Goal: Complete application form

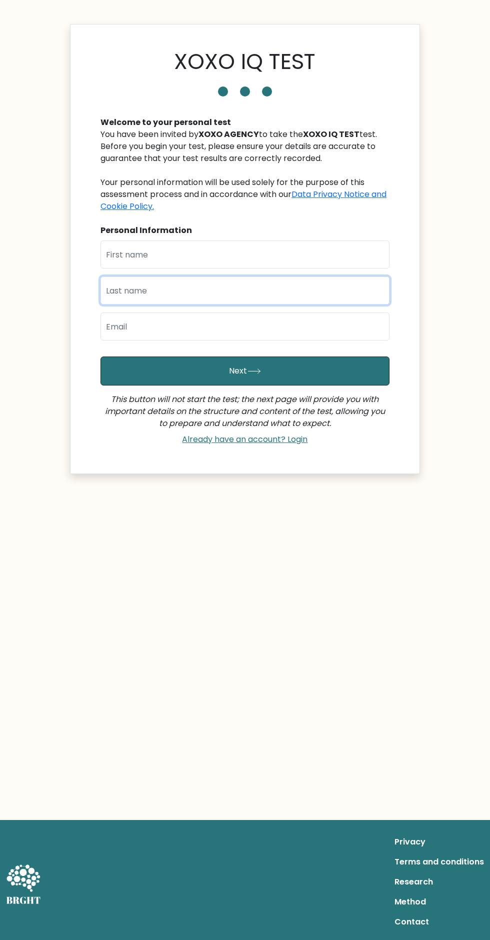
click at [289, 286] on input "text" at bounding box center [244, 290] width 289 height 28
click at [275, 254] on input "text" at bounding box center [244, 254] width 289 height 28
click at [229, 257] on input "text" at bounding box center [244, 254] width 289 height 28
click at [203, 254] on input "text" at bounding box center [244, 254] width 289 height 28
type input "[PERSON_NAME]"
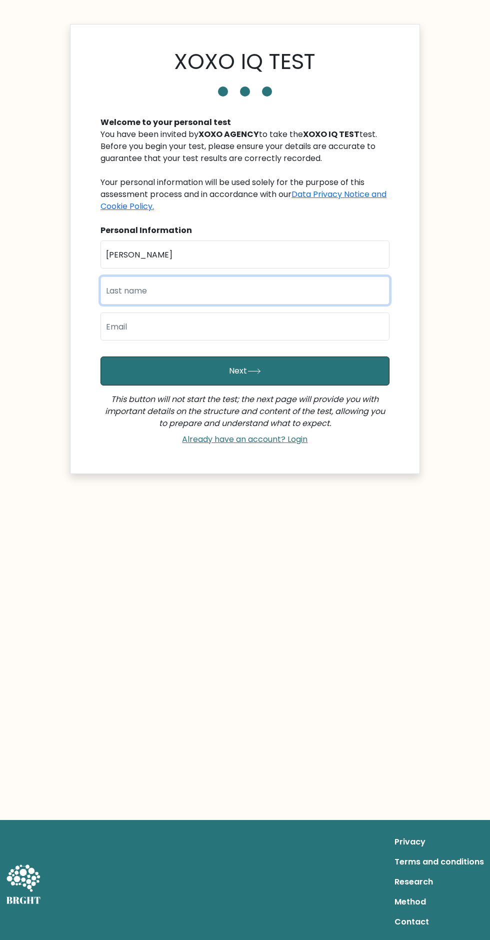
click at [226, 294] on input "text" at bounding box center [244, 290] width 289 height 28
type input "Ecoben"
click at [208, 323] on input "email" at bounding box center [244, 326] width 289 height 28
type input "[EMAIL_ADDRESS][DOMAIN_NAME]"
click at [334, 381] on button "Next" at bounding box center [244, 370] width 289 height 29
